Goal: Communication & Community: Answer question/provide support

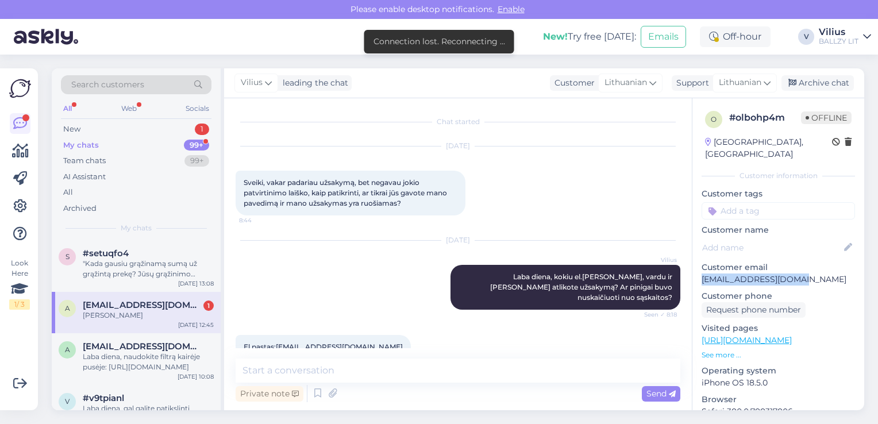
scroll to position [418, 0]
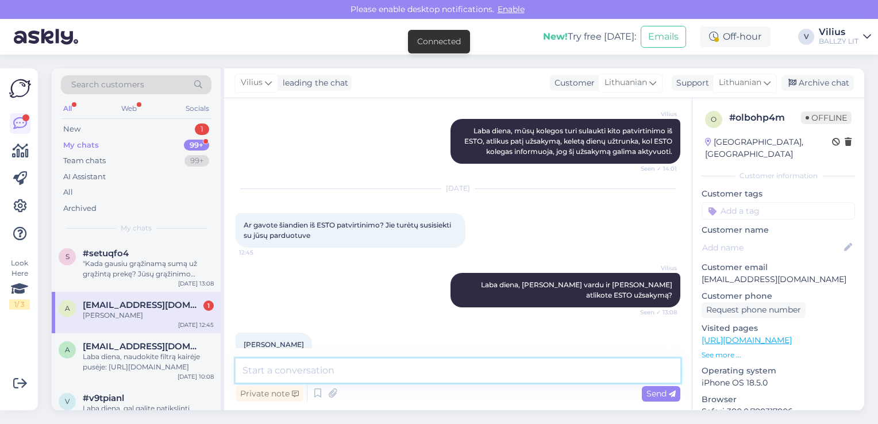
click at [391, 378] on textarea at bounding box center [458, 370] width 445 height 24
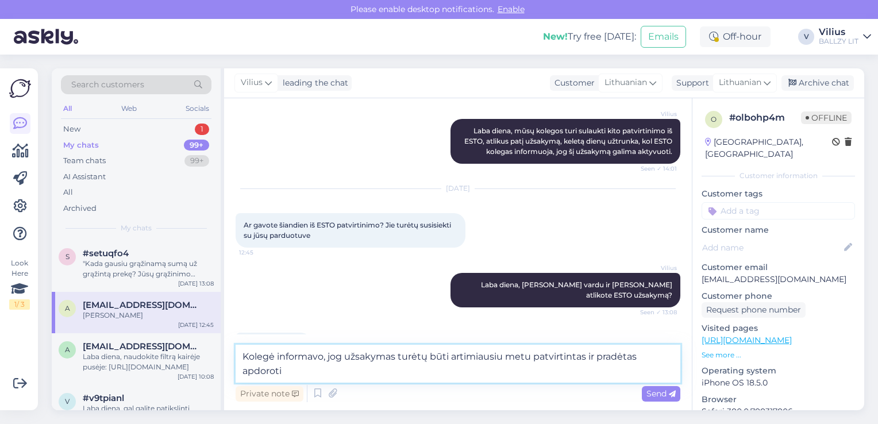
scroll to position [430, 0]
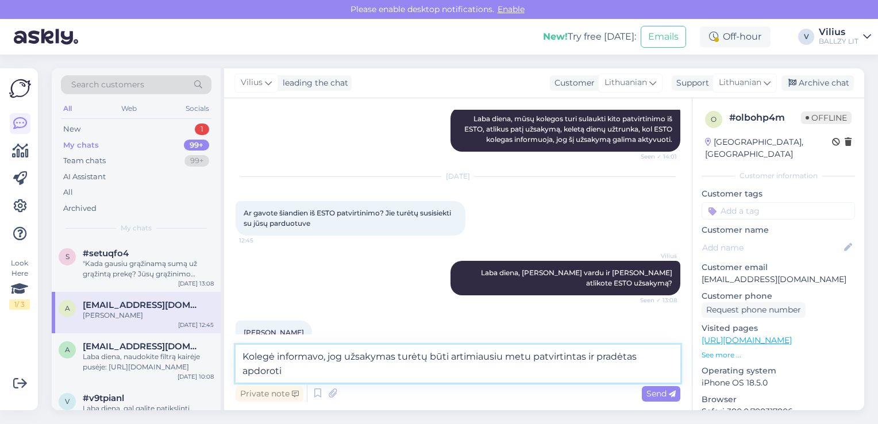
type textarea "Kolegė informavo, jog užsakymas turėtų būti artimiausiu metu patvirtintas ir pr…"
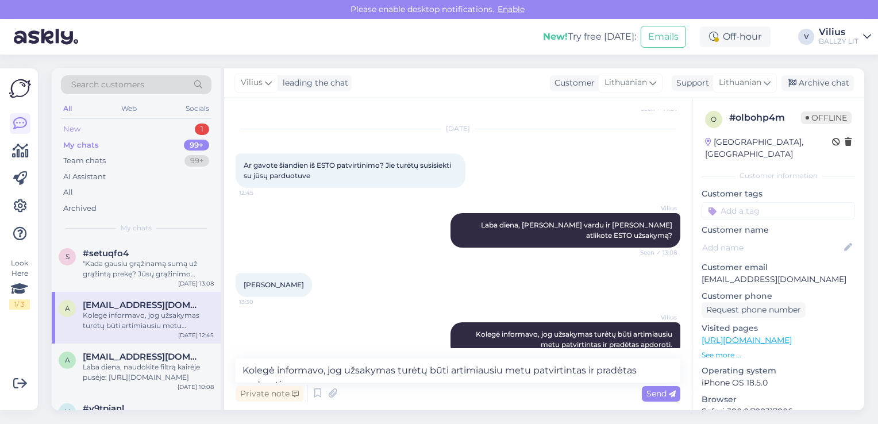
click at [86, 133] on div "New 1" at bounding box center [136, 129] width 150 height 16
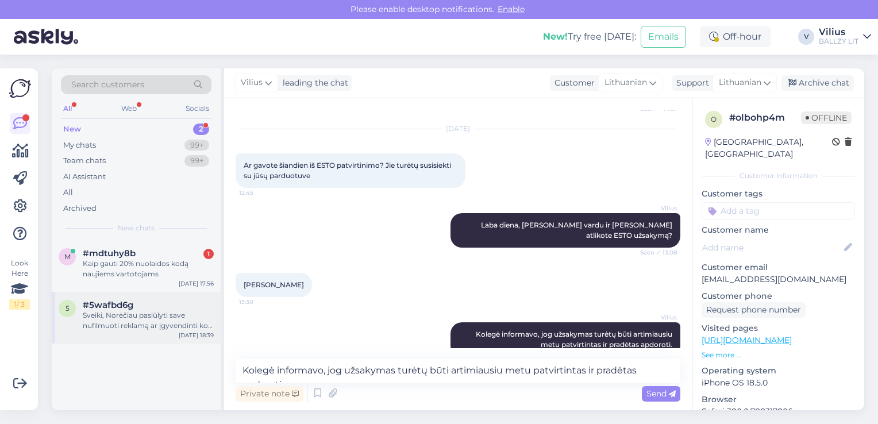
click at [159, 314] on div "Sveiki, Norėčiau pasiūlyti save nufilmuoti reklamą ar įgyvendinti kokį įdomesnį…" at bounding box center [148, 320] width 131 height 21
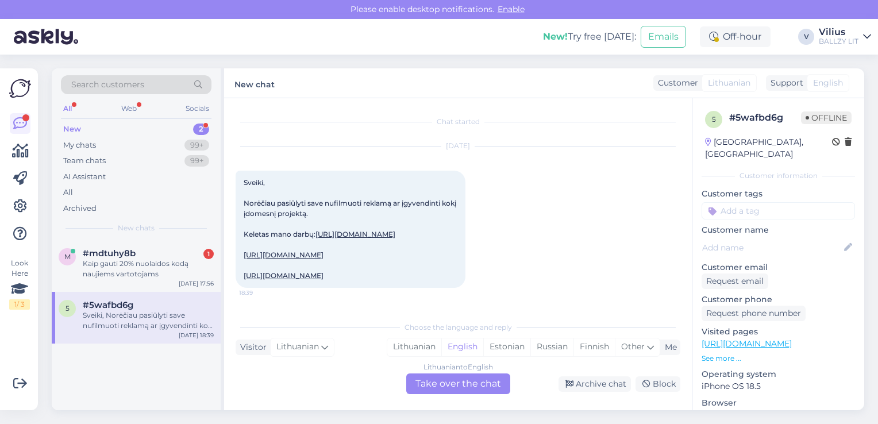
scroll to position [16, 0]
click at [600, 387] on div "Archive chat" at bounding box center [594, 384] width 72 height 16
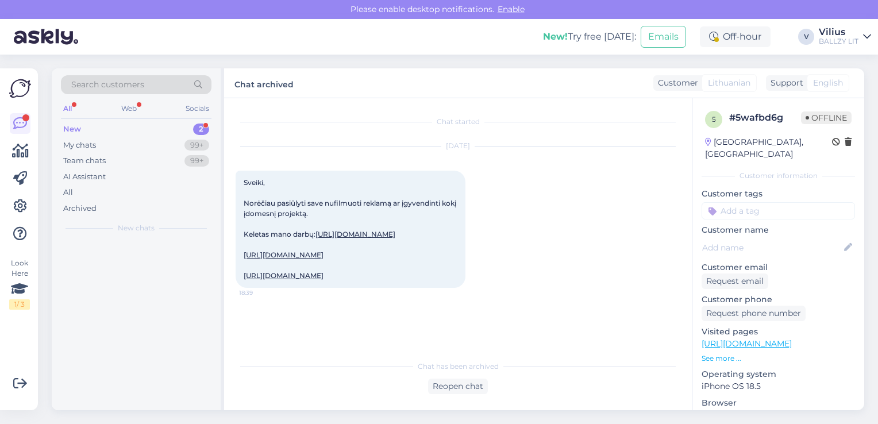
scroll to position [0, 0]
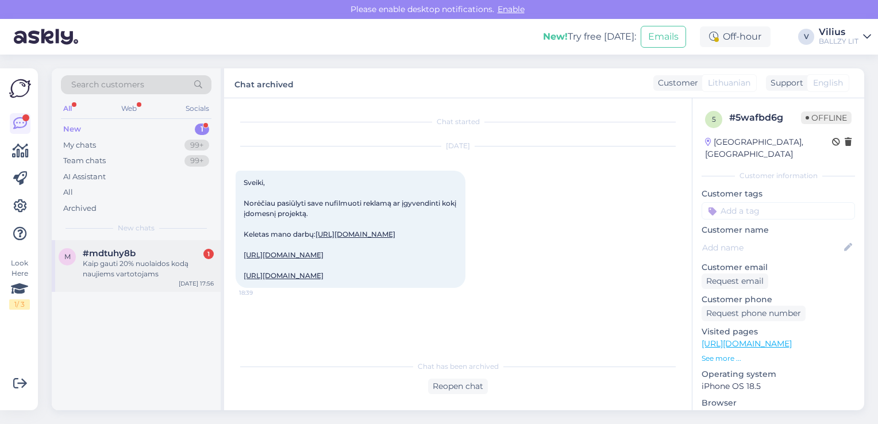
click at [131, 268] on div "Kaip gauti 20% nuolaidos kodą naujiems vartotojams" at bounding box center [148, 268] width 131 height 21
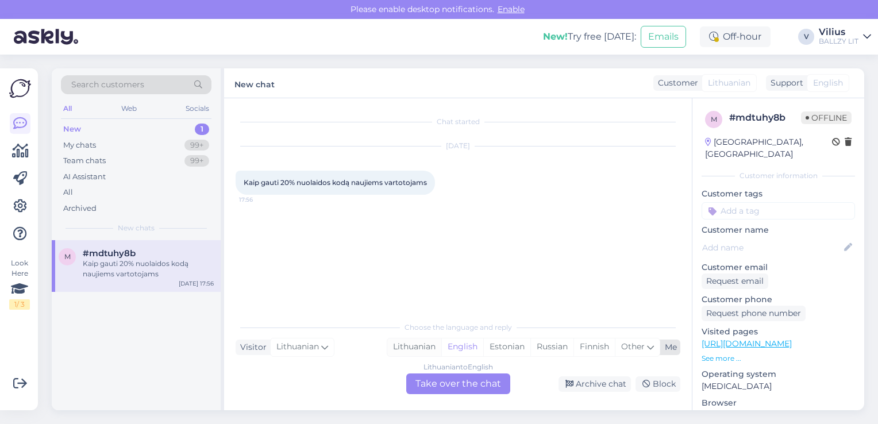
click at [414, 344] on div "Lithuanian" at bounding box center [414, 346] width 54 height 17
click at [445, 391] on div "Lithuanian to Lithuanian Take over the chat" at bounding box center [458, 383] width 104 height 21
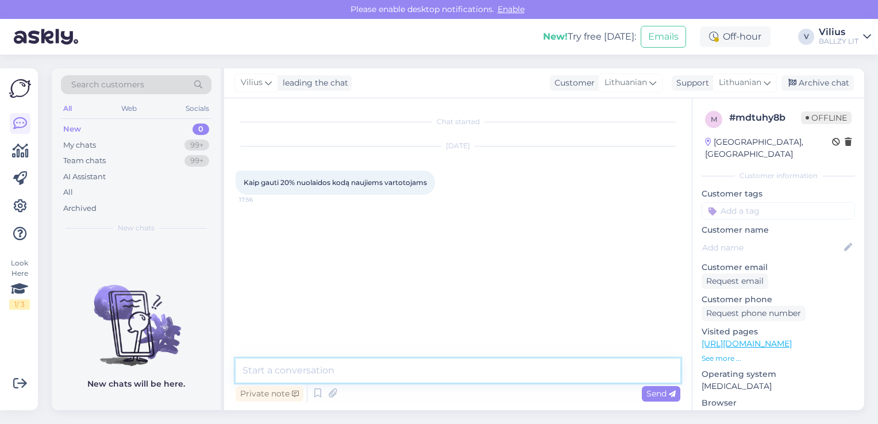
click at [360, 379] on textarea at bounding box center [458, 370] width 445 height 24
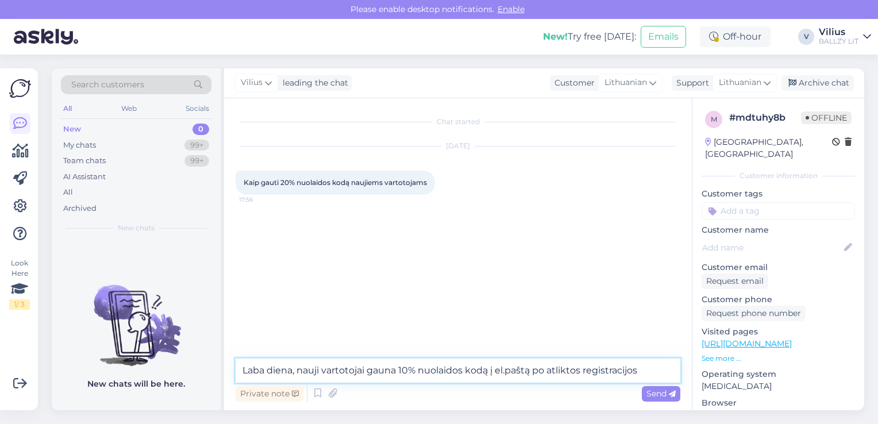
type textarea "Laba diena, nauji vartotojai gauna 10% nuolaidos kodą į el.paštą po atliktos re…"
